Goal: Transaction & Acquisition: Purchase product/service

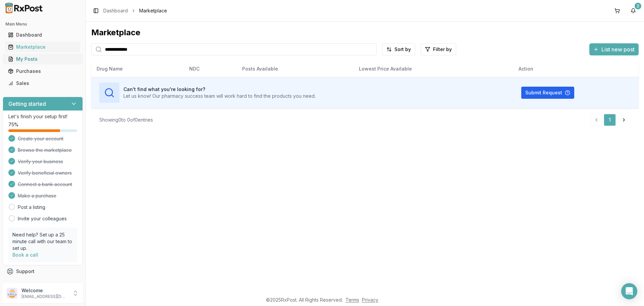
drag, startPoint x: 180, startPoint y: 53, endPoint x: 37, endPoint y: 54, distance: 142.6
click at [37, 54] on div "**********" at bounding box center [322, 153] width 644 height 306
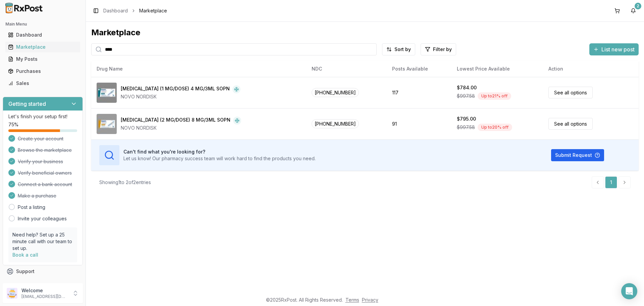
type input "****"
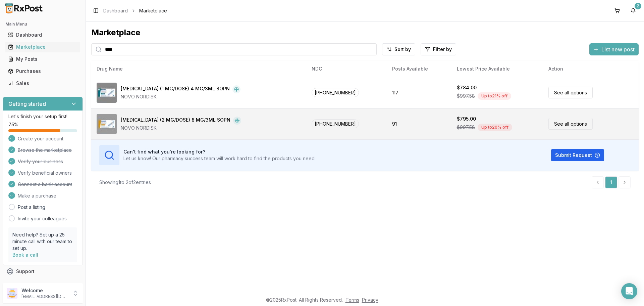
click at [549, 124] on link "See all options" at bounding box center [571, 124] width 44 height 12
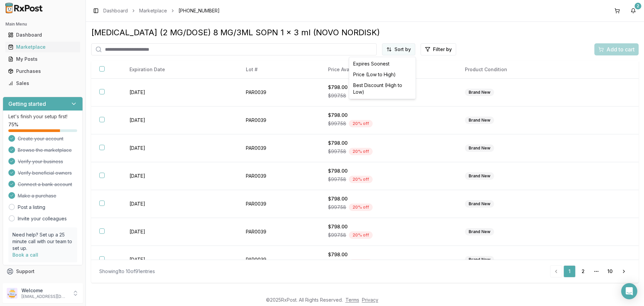
click at [398, 49] on html "Main Menu Dashboard Marketplace My Posts Purchases Sales Getting started Let's …" at bounding box center [322, 153] width 644 height 306
click at [384, 75] on div "Price (Low to High)" at bounding box center [383, 74] width 64 height 11
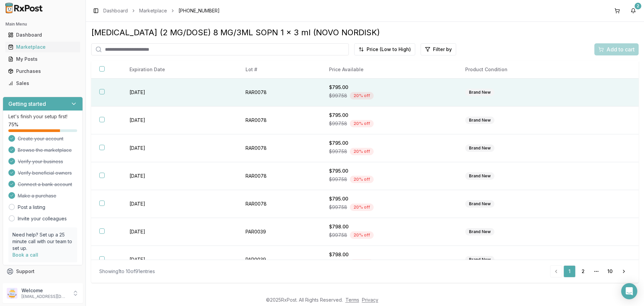
drag, startPoint x: 172, startPoint y: 91, endPoint x: 175, endPoint y: 96, distance: 5.9
click at [175, 96] on td "[DATE]" at bounding box center [179, 93] width 116 height 28
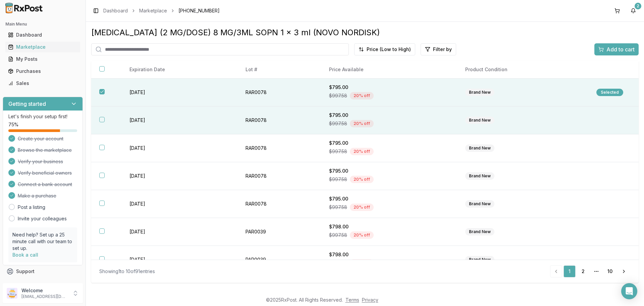
click at [103, 119] on button "button" at bounding box center [101, 119] width 5 height 5
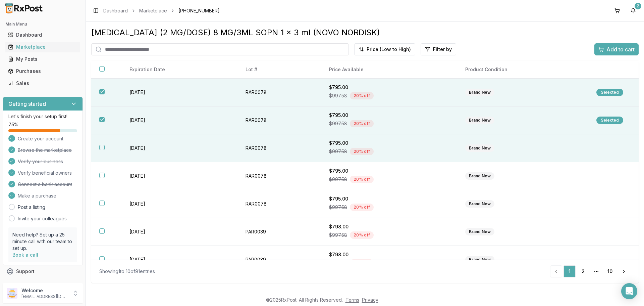
click at [100, 142] on th at bounding box center [106, 148] width 30 height 28
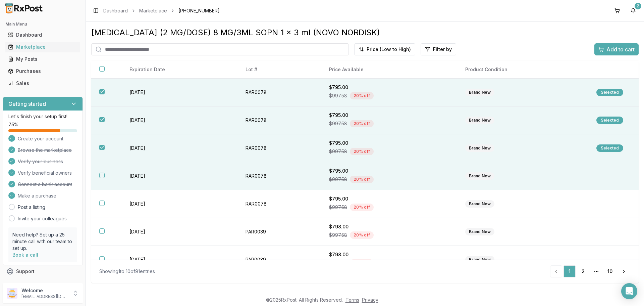
click at [102, 176] on button "button" at bounding box center [101, 174] width 5 height 5
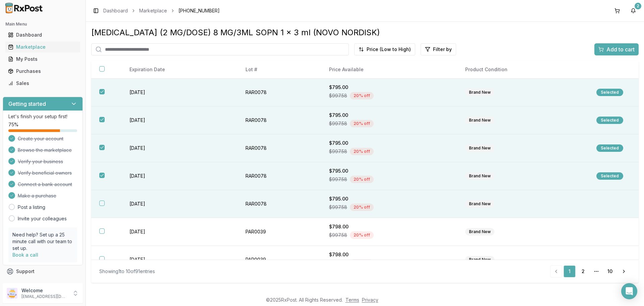
click at [102, 203] on button "button" at bounding box center [101, 202] width 5 height 5
click at [617, 48] on span "Add to cart" at bounding box center [621, 49] width 28 height 8
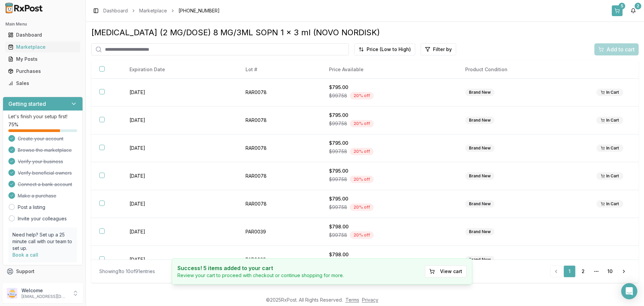
click at [617, 10] on button "5" at bounding box center [617, 10] width 11 height 11
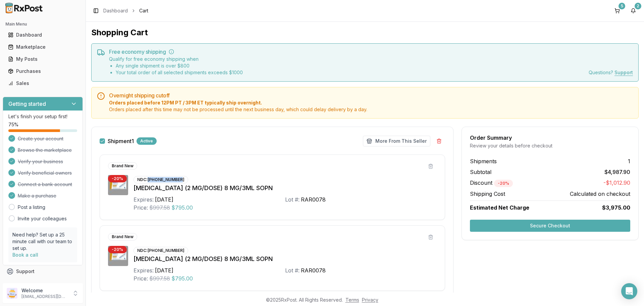
drag, startPoint x: 180, startPoint y: 180, endPoint x: 149, endPoint y: 180, distance: 30.2
click at [149, 180] on div "NDC: [PHONE_NUMBER]" at bounding box center [161, 179] width 55 height 7
copy div "[PHONE_NUMBER]"
click at [398, 137] on button "More From This Seller" at bounding box center [396, 141] width 67 height 11
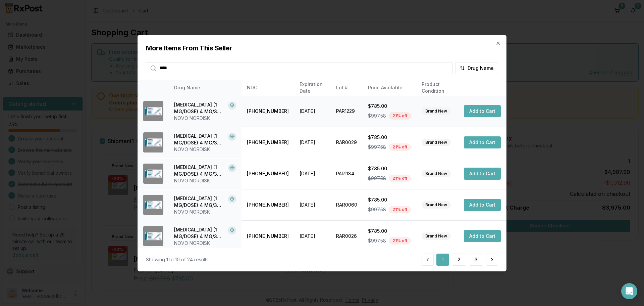
type input "****"
click at [484, 108] on button "Add to Cart" at bounding box center [482, 111] width 37 height 12
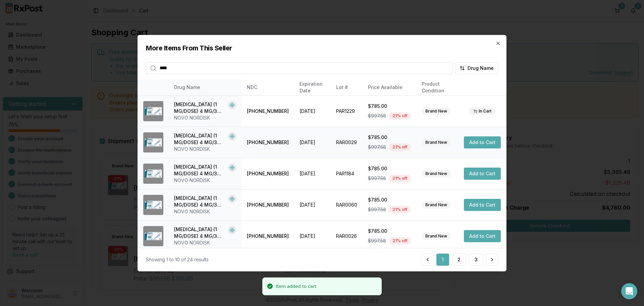
click at [474, 141] on button "Add to Cart" at bounding box center [482, 142] width 37 height 12
click at [499, 44] on icon "button" at bounding box center [498, 42] width 5 height 5
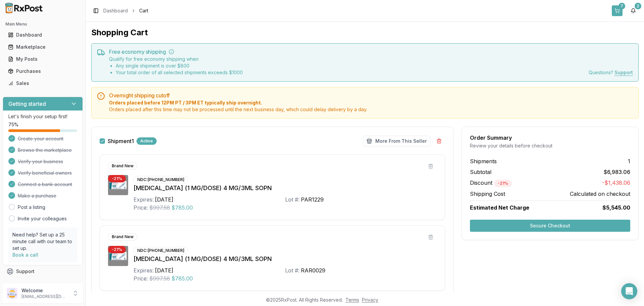
click at [616, 13] on button "7" at bounding box center [617, 10] width 11 height 11
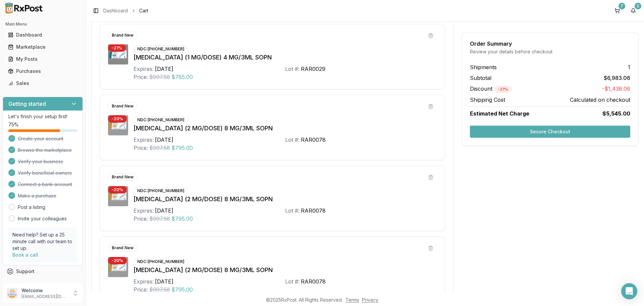
scroll to position [304, 0]
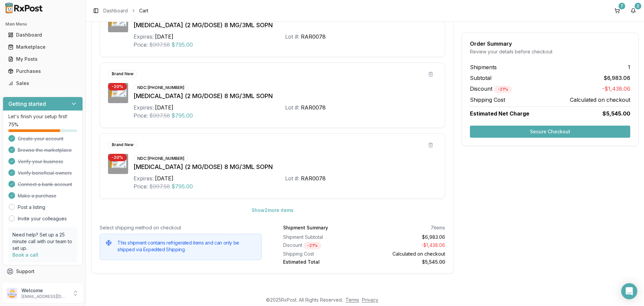
click at [517, 131] on button "Secure Checkout" at bounding box center [550, 132] width 160 height 12
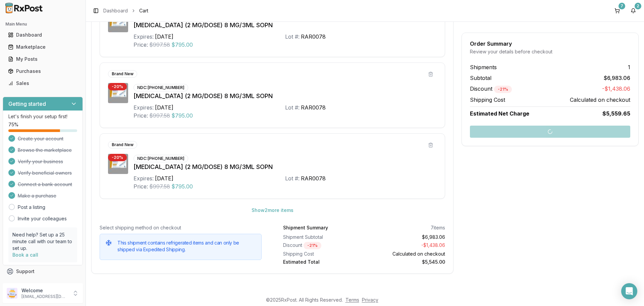
scroll to position [14, 0]
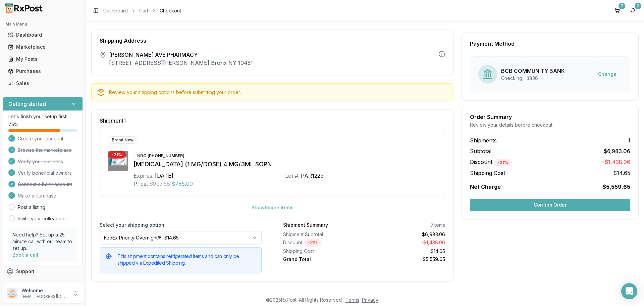
click at [520, 205] on button "Confirm Order" at bounding box center [550, 205] width 160 height 12
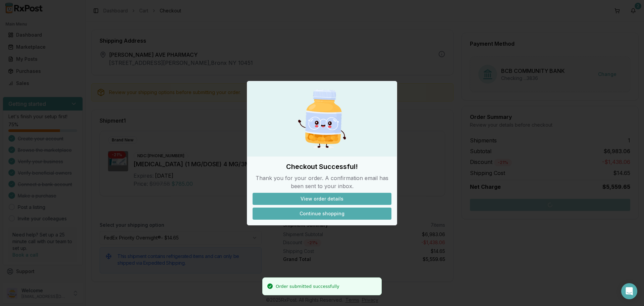
click at [323, 215] on button "Continue shopping" at bounding box center [322, 213] width 139 height 12
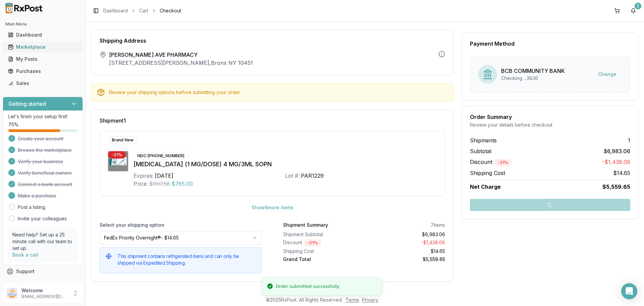
click at [31, 51] on link "Marketplace" at bounding box center [42, 47] width 75 height 12
